Goal: Communication & Community: Answer question/provide support

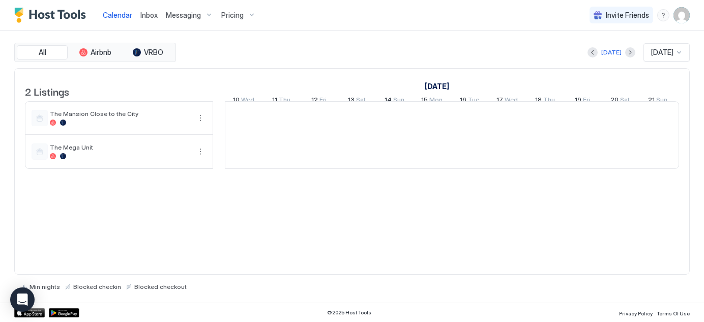
scroll to position [0, 565]
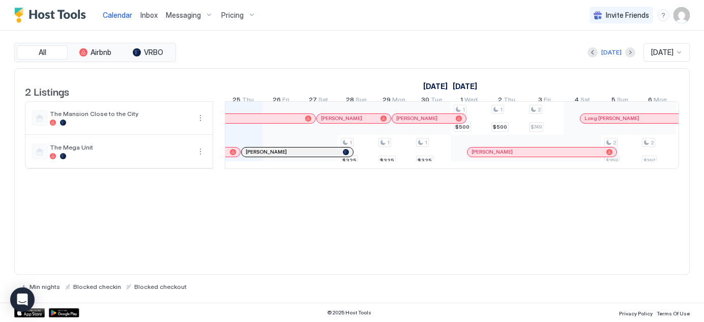
click at [152, 17] on span "Inbox" at bounding box center [148, 15] width 17 height 9
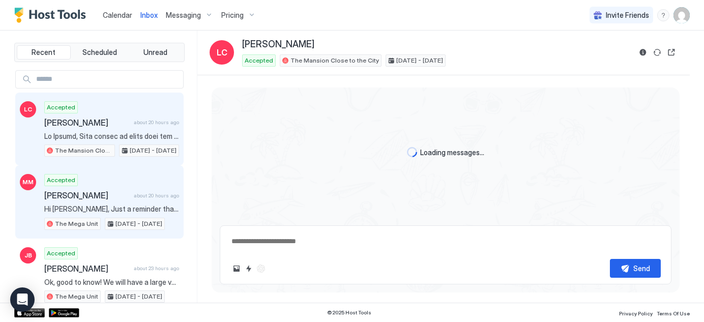
click at [108, 201] on div "Accepted [PERSON_NAME] about 20 hours ago Hi [PERSON_NAME], Just a reminder tha…" at bounding box center [111, 202] width 135 height 56
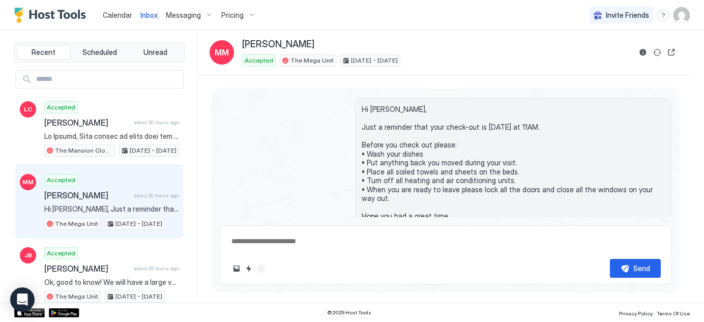
scroll to position [825, 0]
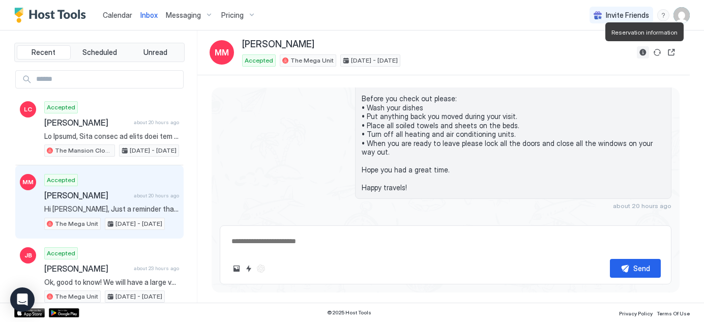
click at [643, 52] on button "Reservation information" at bounding box center [643, 52] width 12 height 12
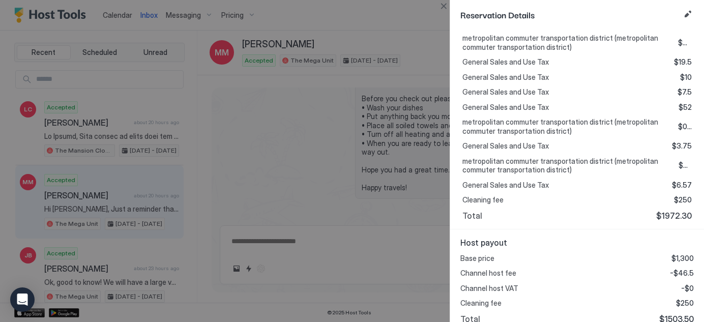
scroll to position [398, 0]
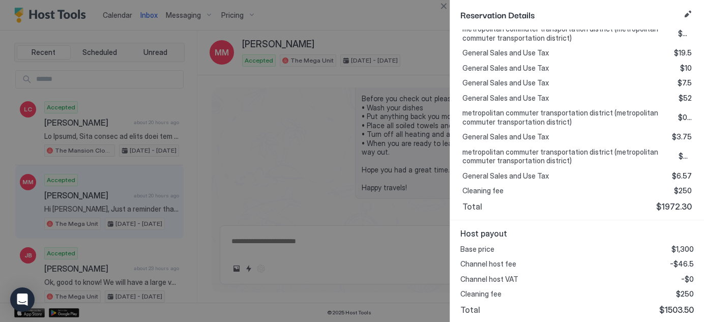
click at [389, 21] on div at bounding box center [352, 161] width 704 height 322
click at [446, 8] on button "Close" at bounding box center [443, 6] width 12 height 12
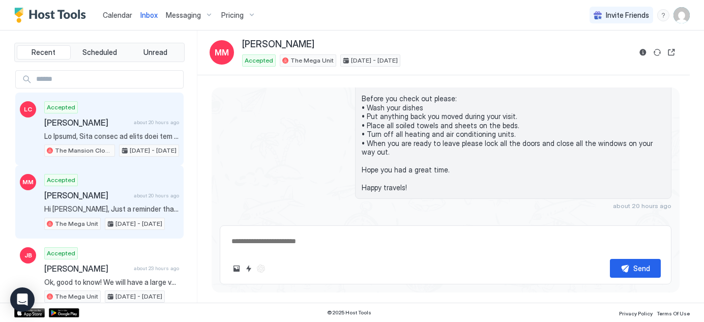
click at [95, 130] on div "Accepted [PERSON_NAME] about 20 hours ago The Mansion Close to the City [DATE] …" at bounding box center [111, 129] width 135 height 56
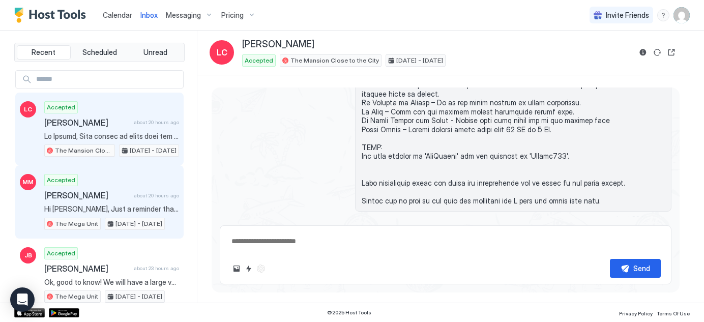
click at [81, 194] on span "[PERSON_NAME]" at bounding box center [86, 195] width 85 height 10
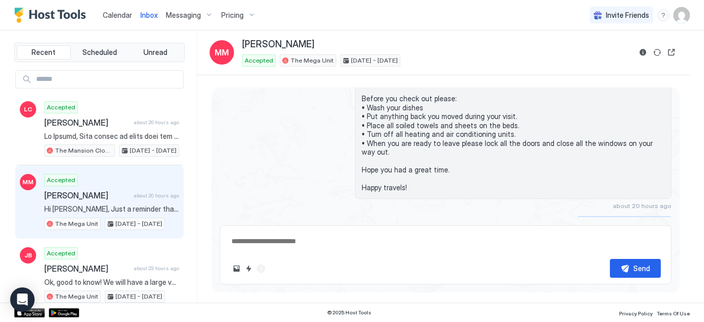
click at [595, 218] on div "Scheduled Messages" at bounding box center [624, 223] width 69 height 11
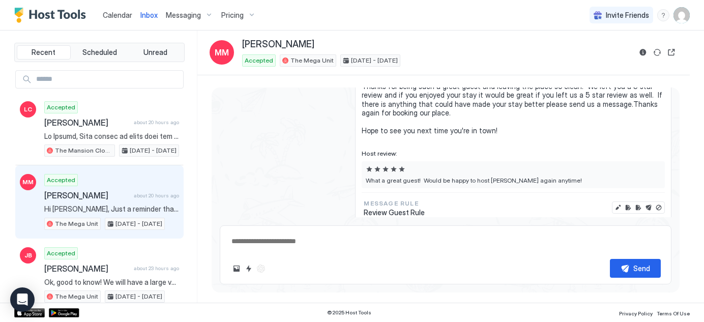
scroll to position [1049, 0]
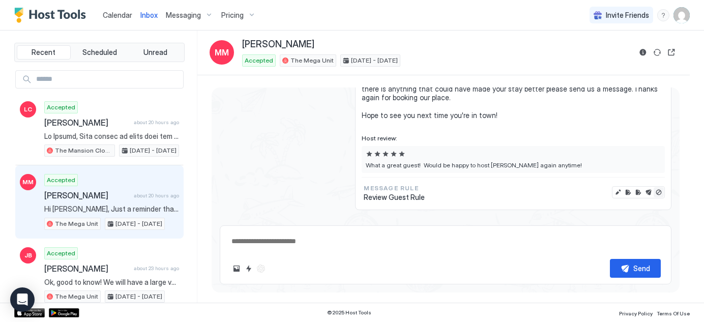
click at [653, 187] on button "Disable message & review" at bounding box center [658, 192] width 10 height 10
type textarea "*"
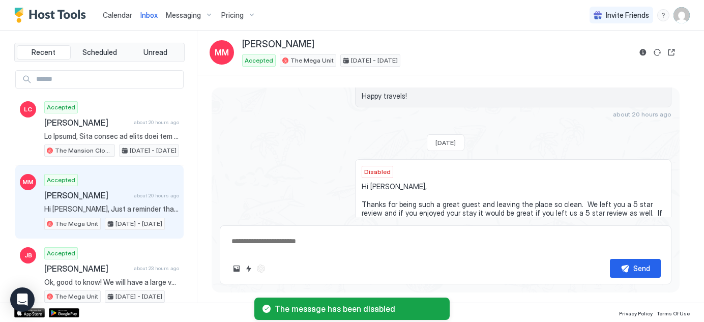
scroll to position [911, 0]
